Goal: Complete application form: Complete application form

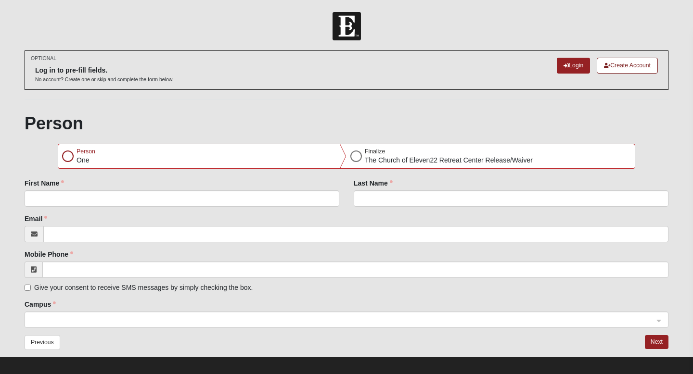
click at [69, 156] on div at bounding box center [68, 157] width 12 height 12
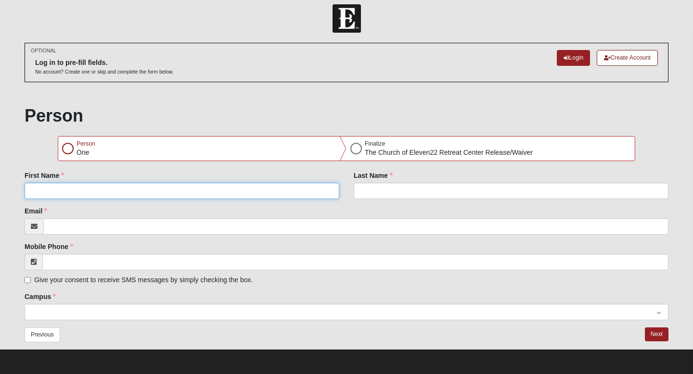
click at [75, 191] on input "First Name" at bounding box center [182, 191] width 315 height 16
type input "[PERSON_NAME]"
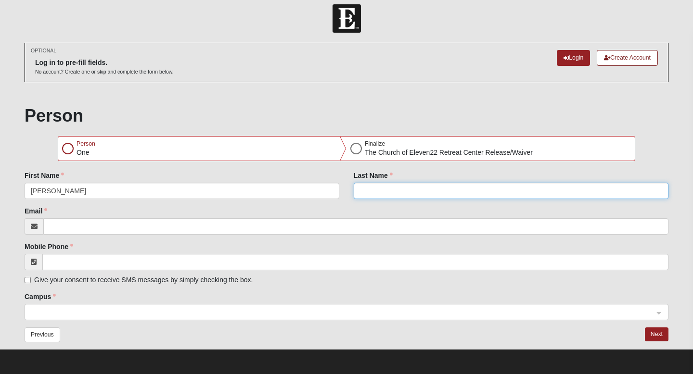
type input "[PERSON_NAME]"
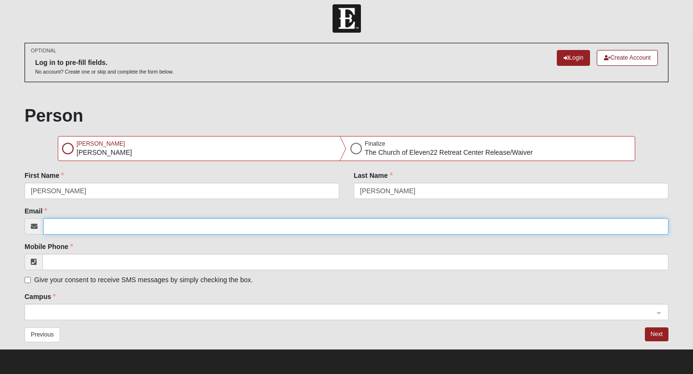
click at [90, 226] on input "Email" at bounding box center [355, 227] width 625 height 16
type input "[PERSON_NAME][EMAIL_ADDRESS][PERSON_NAME][DOMAIN_NAME]"
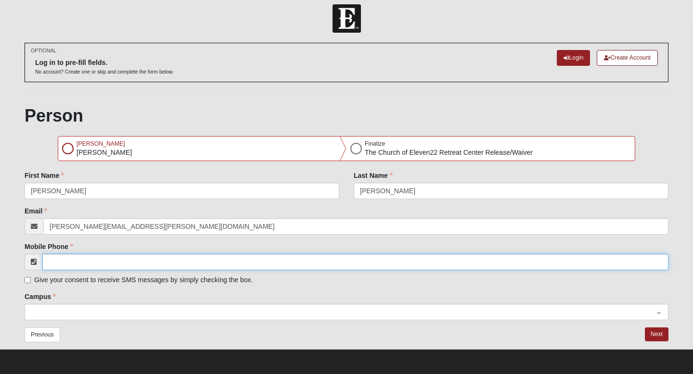
click at [81, 258] on input "Mobile Phone" at bounding box center [355, 262] width 626 height 16
type input "[PHONE_NUMBER]"
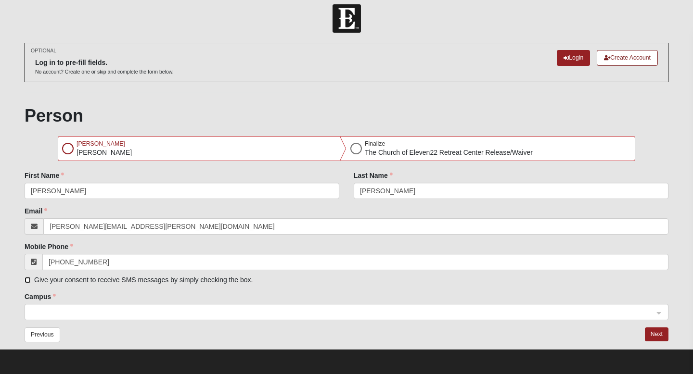
click at [29, 280] on input "Give your consent to receive SMS messages by simply checking the box." at bounding box center [28, 280] width 6 height 6
checkbox input "true"
click at [51, 315] on span at bounding box center [342, 313] width 623 height 11
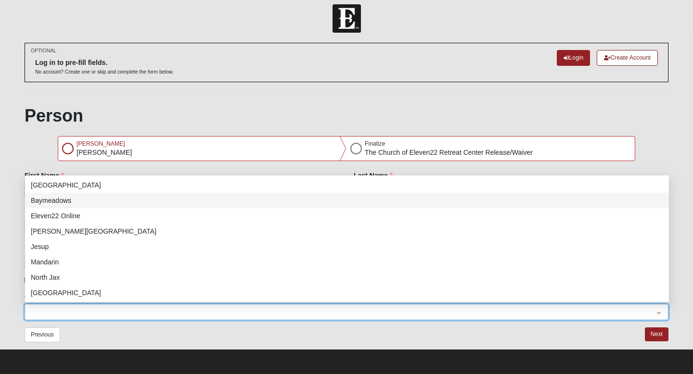
click at [30, 142] on div "Person Carrie Thompson Finalize The Church of Eleven22 Retreat Center Release/W…" at bounding box center [347, 227] width 644 height 244
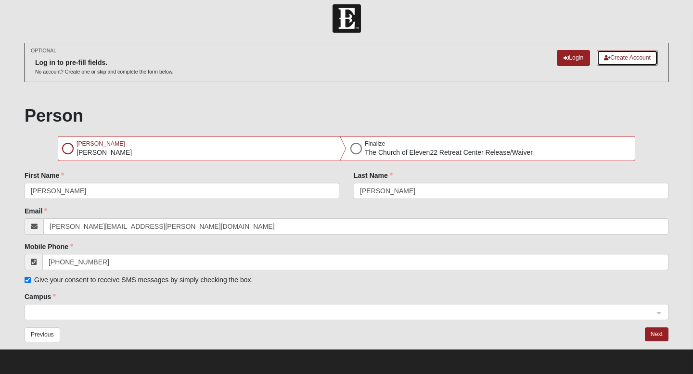
click at [634, 59] on link "Create Account" at bounding box center [627, 58] width 61 height 16
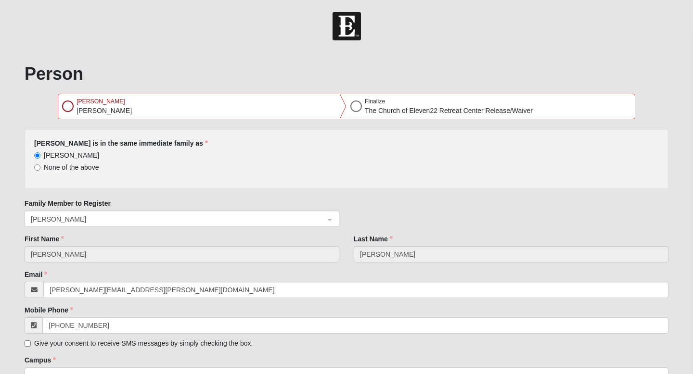
click at [70, 107] on div at bounding box center [68, 107] width 12 height 12
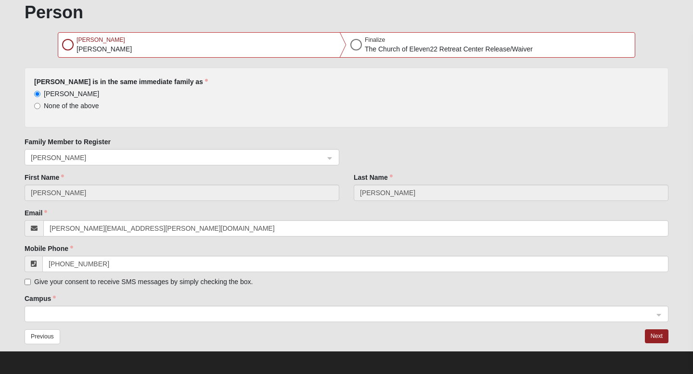
scroll to position [63, 0]
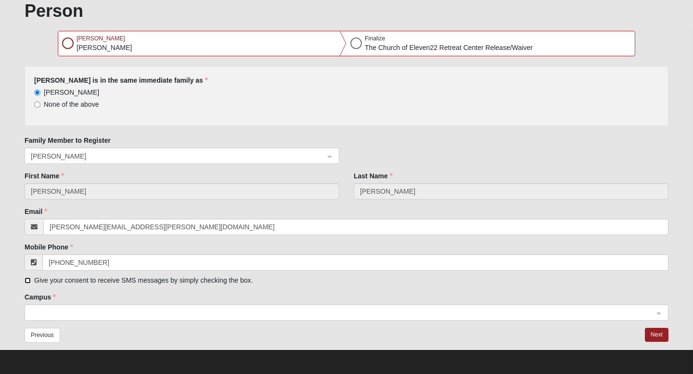
click at [27, 281] on input "Give your consent to receive SMS messages by simply checking the box." at bounding box center [28, 281] width 6 height 6
checkbox input "true"
click at [41, 313] on span at bounding box center [342, 313] width 623 height 11
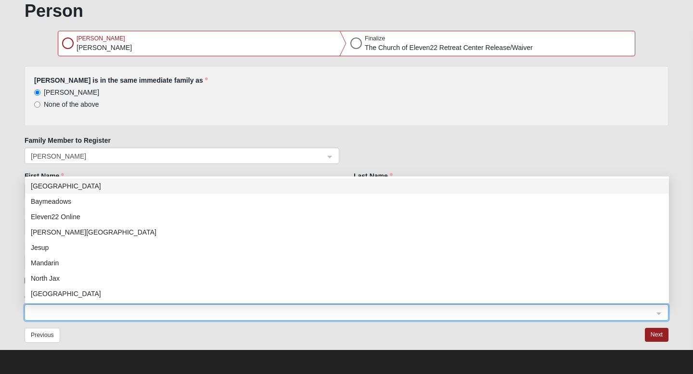
click at [41, 312] on span at bounding box center [342, 313] width 623 height 11
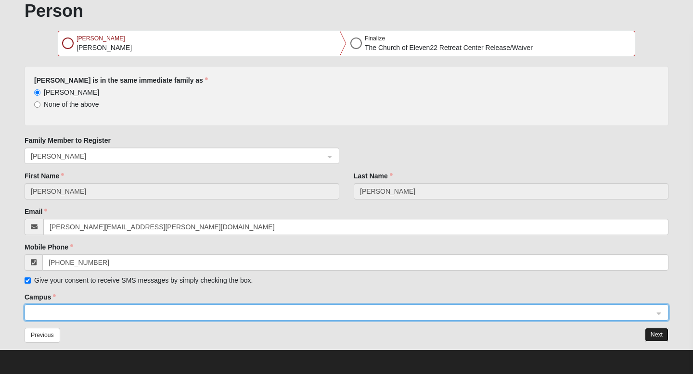
click at [656, 335] on button "Next" at bounding box center [657, 335] width 24 height 14
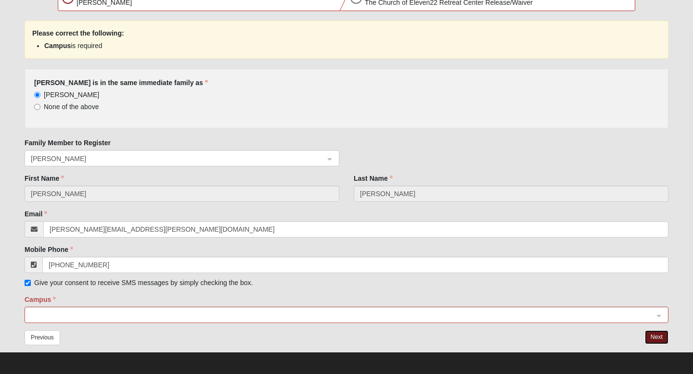
scroll to position [111, 0]
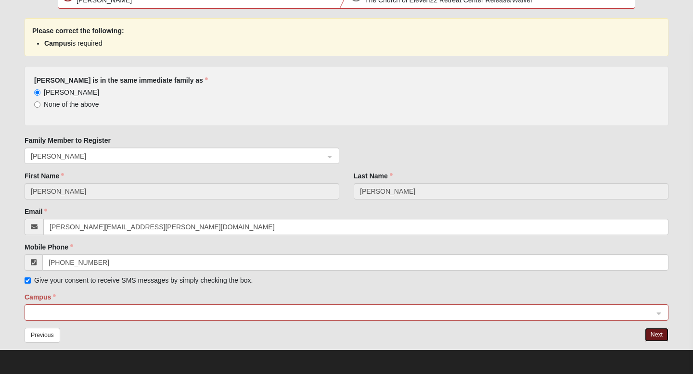
click at [76, 316] on span at bounding box center [342, 313] width 623 height 11
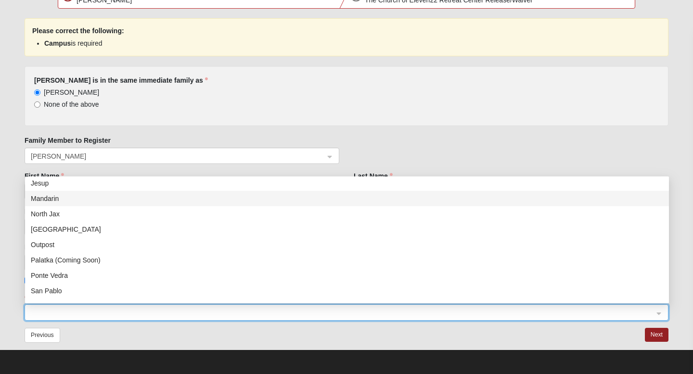
scroll to position [123, 0]
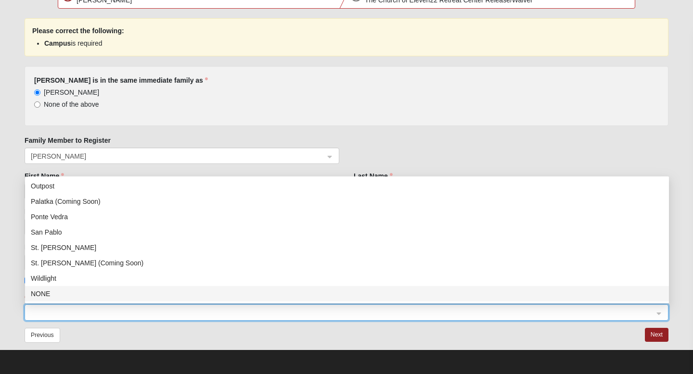
click at [79, 295] on div "NONE" at bounding box center [347, 294] width 632 height 11
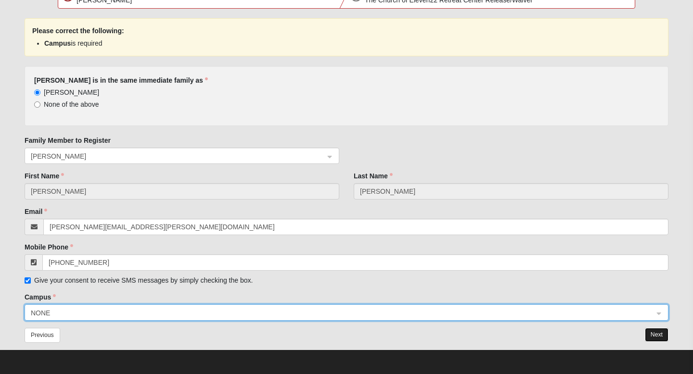
click at [656, 333] on button "Next" at bounding box center [657, 335] width 24 height 14
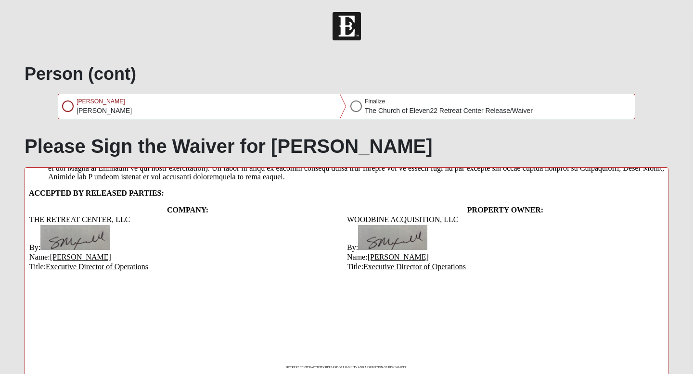
scroll to position [439, 0]
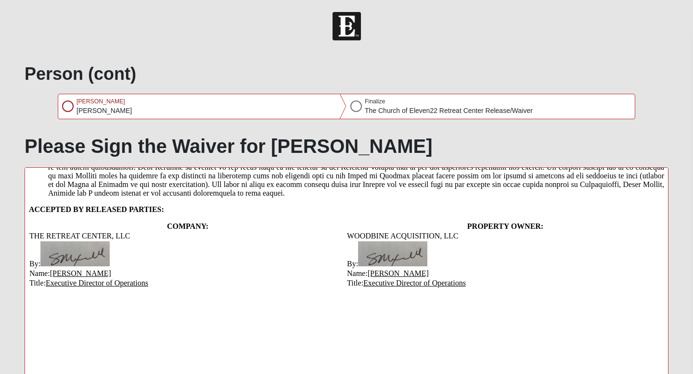
click at [79, 267] on img at bounding box center [74, 254] width 69 height 25
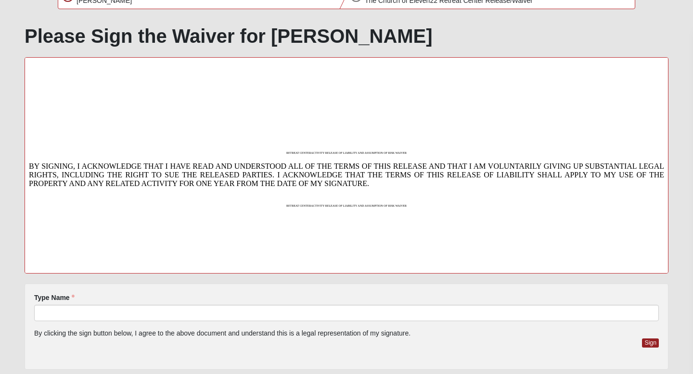
scroll to position [162, 0]
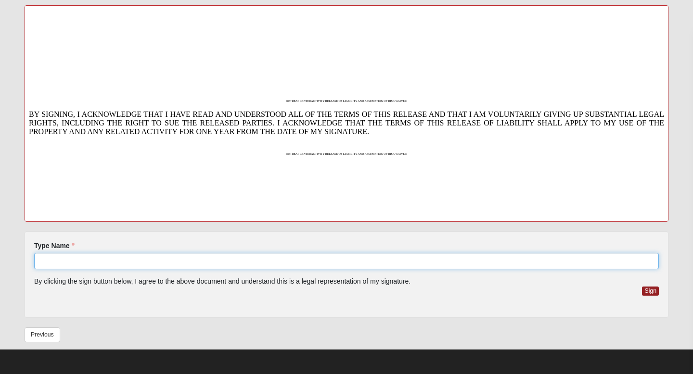
click at [152, 260] on input "Type Name" at bounding box center [346, 261] width 625 height 16
type input "[PERSON_NAME]"
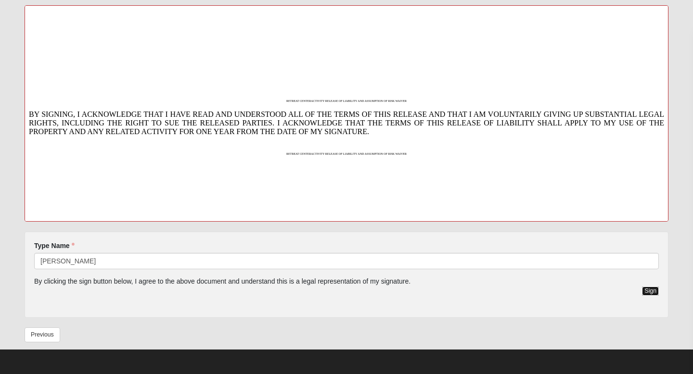
click at [651, 292] on button "Sign" at bounding box center [650, 291] width 17 height 9
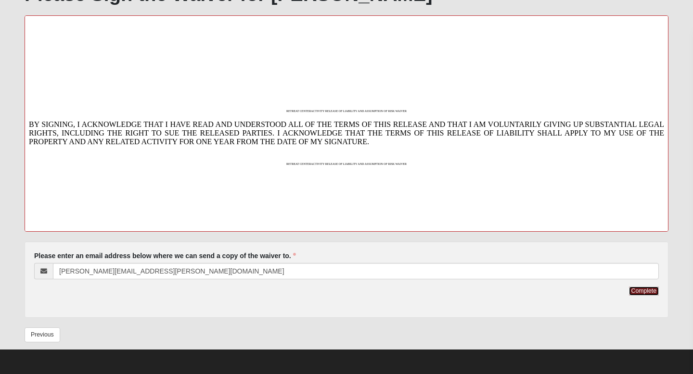
click at [651, 292] on button "Complete" at bounding box center [644, 291] width 30 height 9
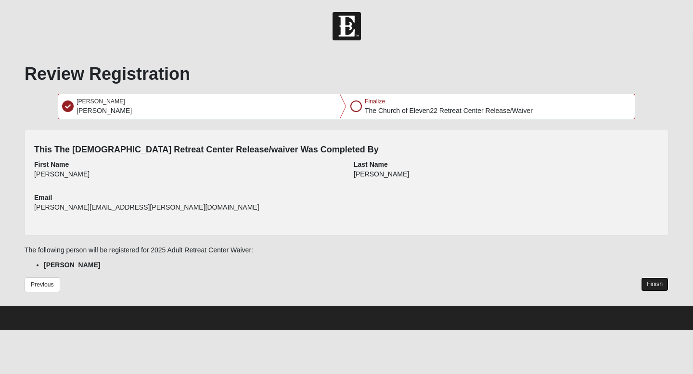
click at [654, 285] on button "Finish" at bounding box center [654, 285] width 27 height 14
